Goal: Information Seeking & Learning: Find contact information

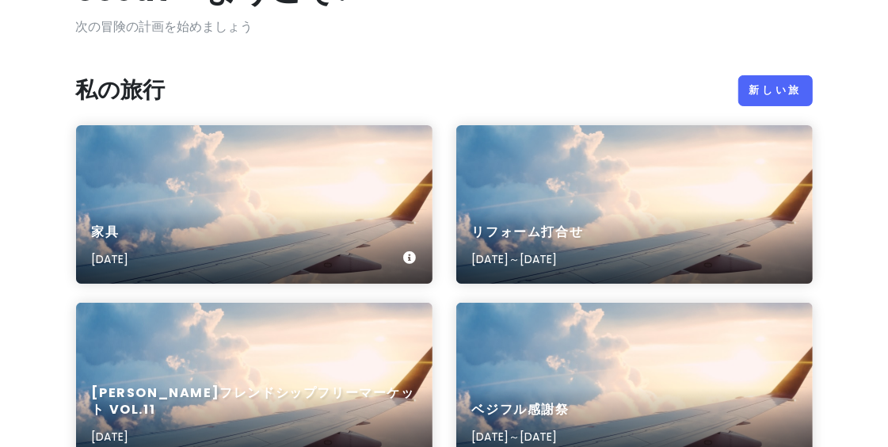
scroll to position [127, 0]
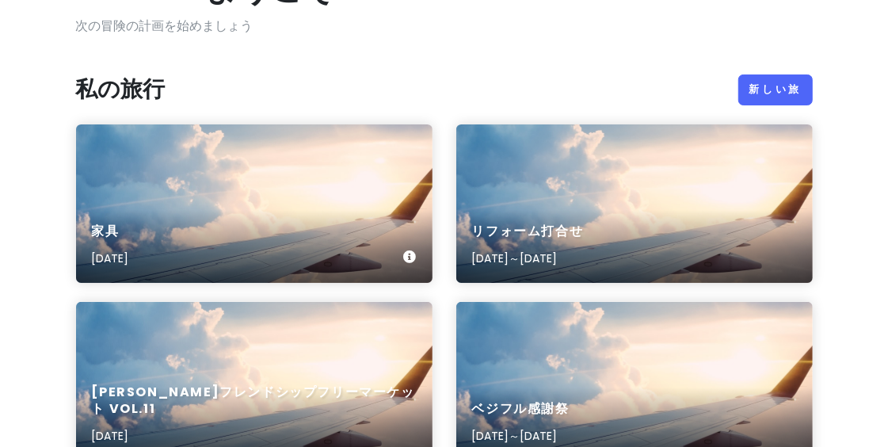
click at [357, 177] on div "家具 [DATE]" at bounding box center [254, 203] width 357 height 158
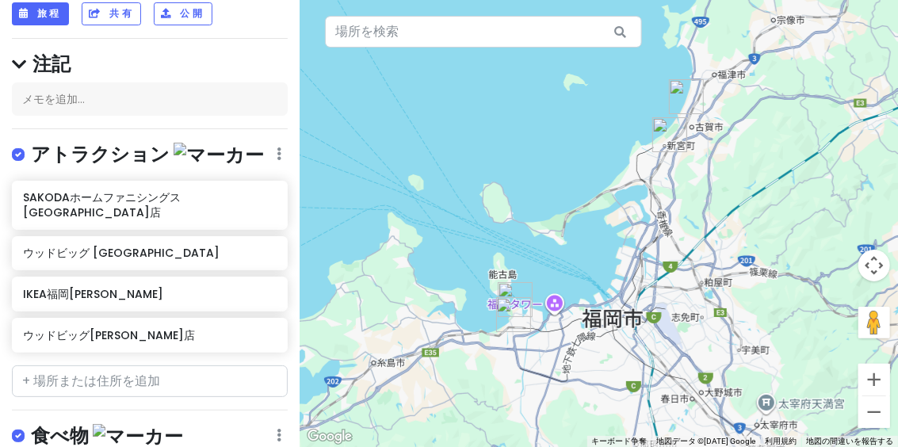
scroll to position [127, 0]
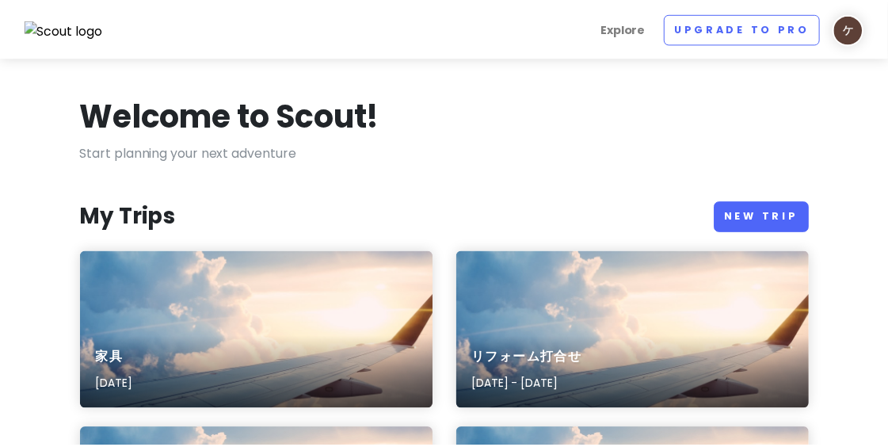
scroll to position [127, 0]
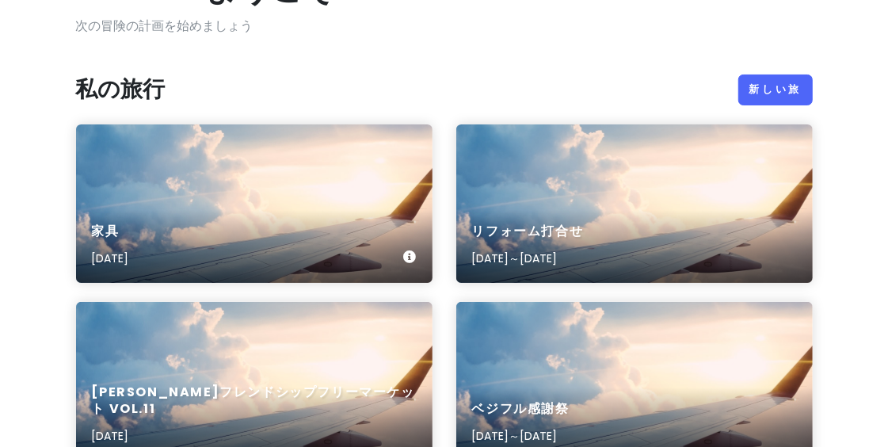
click at [363, 149] on div "家具 [DATE]" at bounding box center [254, 203] width 357 height 158
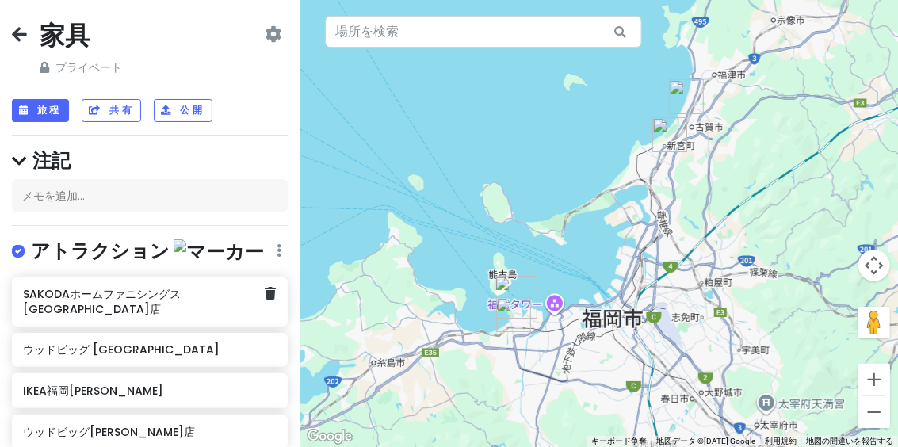
click at [147, 292] on font "SAKODAホームファニシングス[GEOGRAPHIC_DATA]店" at bounding box center [102, 301] width 158 height 30
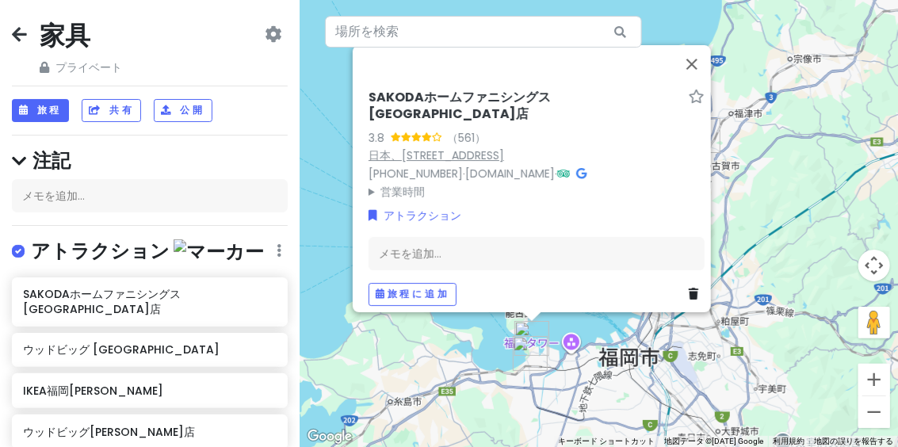
click at [504, 151] on font "日本、[STREET_ADDRESS]" at bounding box center [435, 155] width 135 height 16
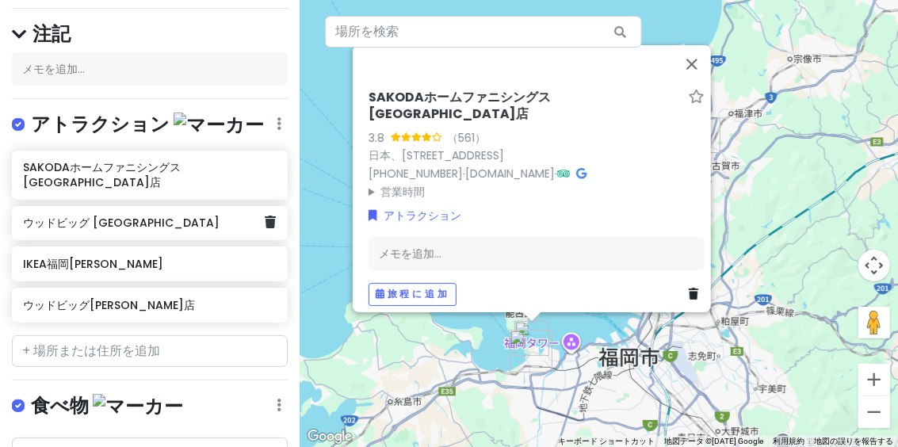
click at [74, 216] on div "ウッドビッグ [GEOGRAPHIC_DATA]" at bounding box center [144, 223] width 242 height 22
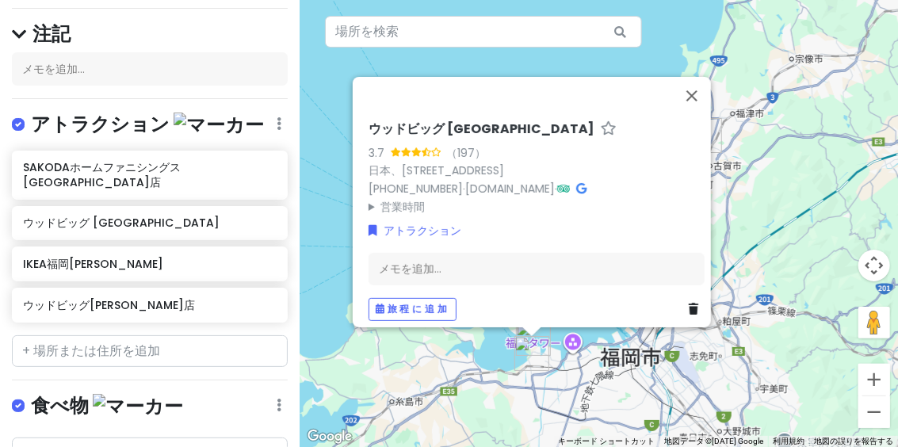
click at [435, 122] on font "ウッドビッグ [GEOGRAPHIC_DATA]" at bounding box center [481, 129] width 226 height 18
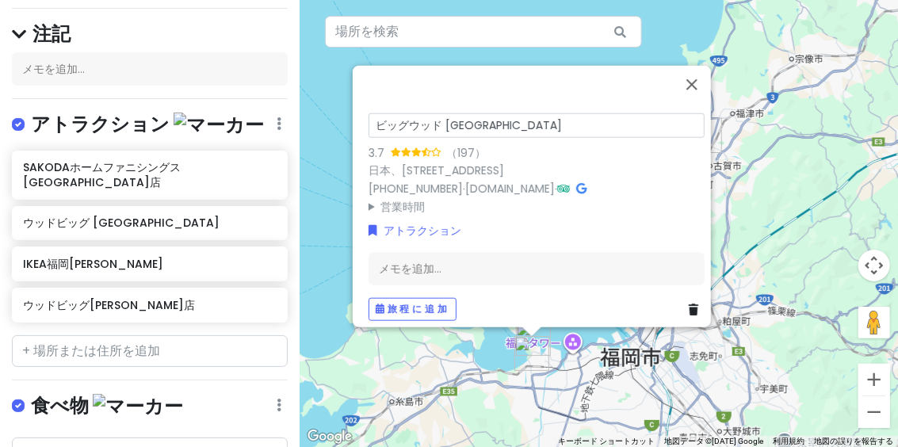
drag, startPoint x: 433, startPoint y: 114, endPoint x: 355, endPoint y: 108, distance: 78.7
click at [362, 108] on div "ビッグウッド [GEOGRAPHIC_DATA] 3.7 （197） 日本、[STREET_ADDRESS] [PHONE_NUMBER] · [DOMAIN…" at bounding box center [536, 215] width 349 height 223
